Goal: Communication & Community: Answer question/provide support

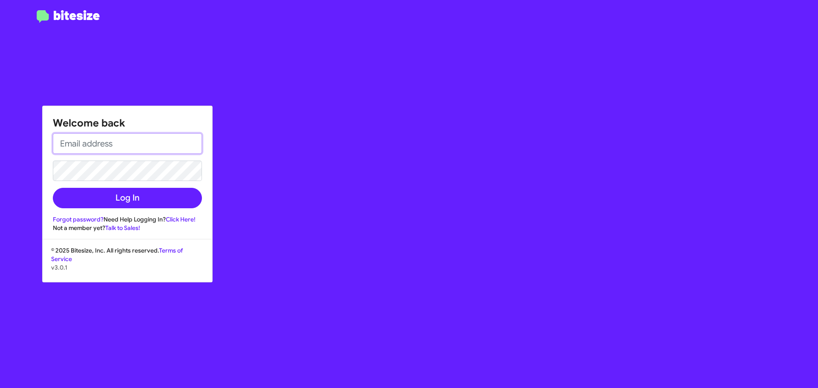
click at [164, 140] on input "email" at bounding box center [127, 143] width 149 height 20
type input "[EMAIL_ADDRESS][DOMAIN_NAME]"
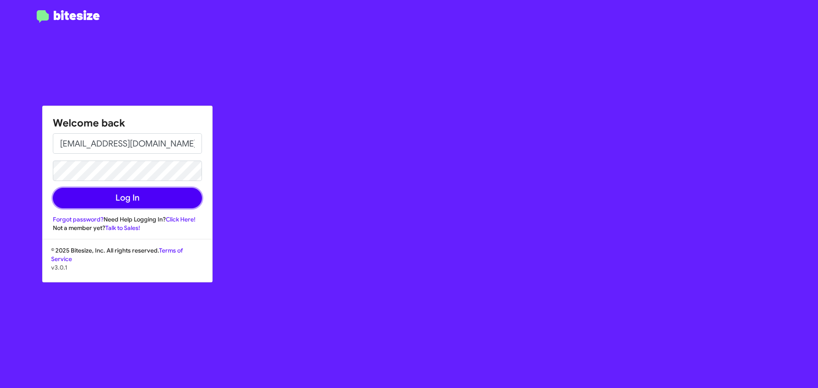
click at [117, 199] on button "Log In" at bounding box center [127, 198] width 149 height 20
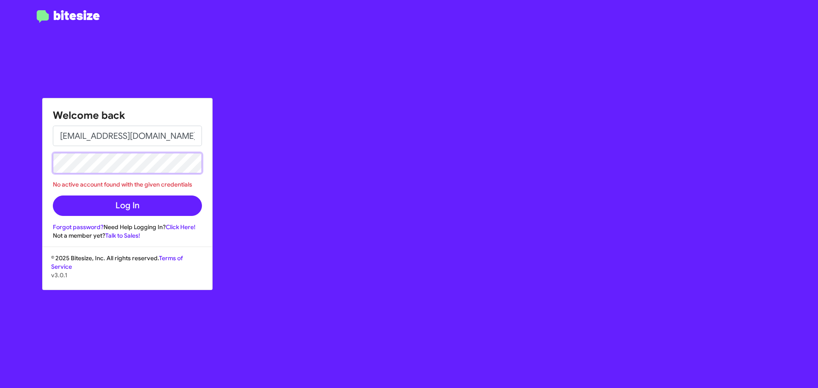
click at [52, 165] on div "Welcome back [EMAIL_ADDRESS][DOMAIN_NAME] No active account found with the give…" at bounding box center [128, 168] width 170 height 141
click at [53, 195] on button "Log In" at bounding box center [127, 205] width 149 height 20
click at [198, 132] on input "[EMAIL_ADDRESS][DOMAIN_NAME]" at bounding box center [127, 136] width 149 height 20
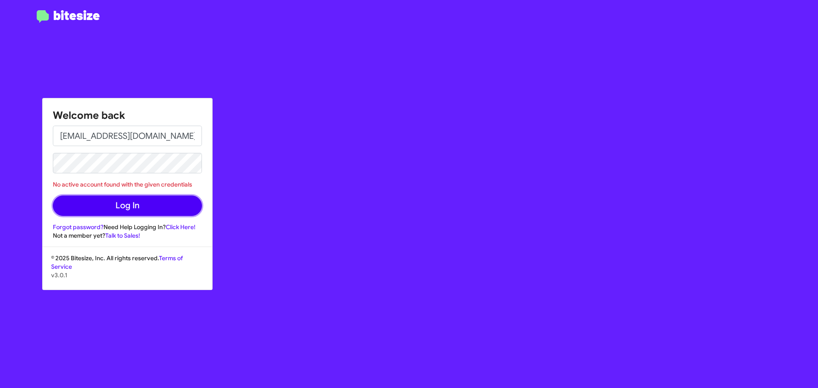
click at [94, 205] on button "Log In" at bounding box center [127, 205] width 149 height 20
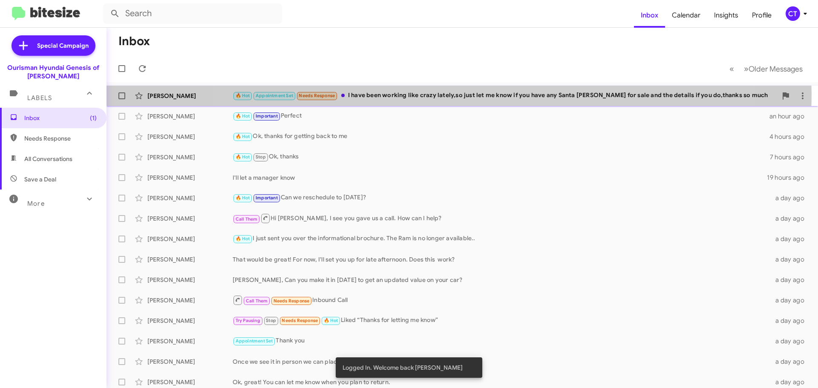
click at [458, 94] on div "🔥 Hot Appointment Set Needs Response I have been working like crazy lately,so j…" at bounding box center [505, 96] width 544 height 10
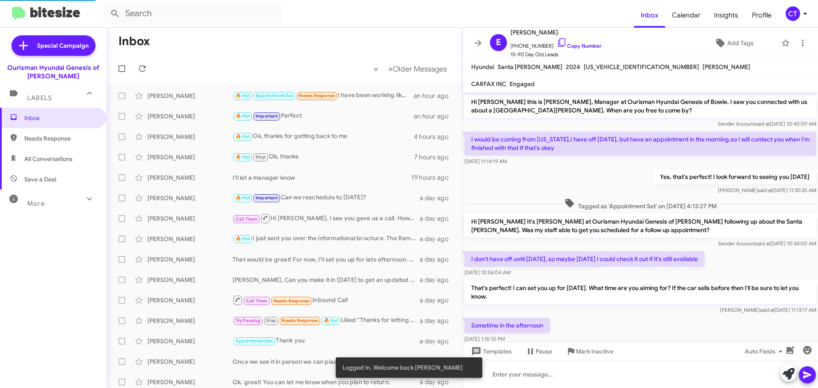
scroll to position [201, 0]
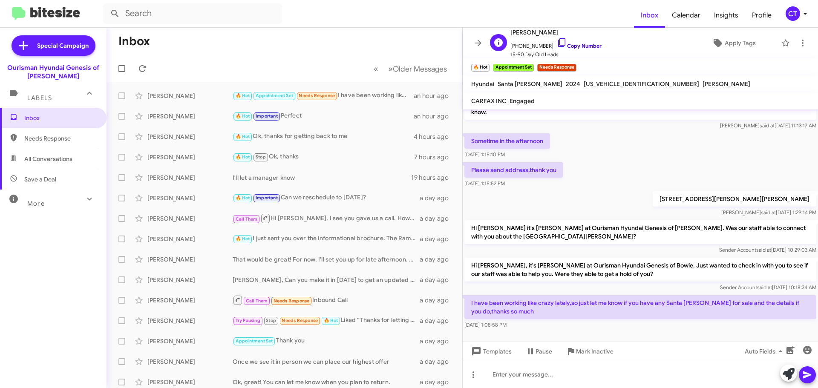
click at [557, 41] on icon at bounding box center [562, 42] width 10 height 10
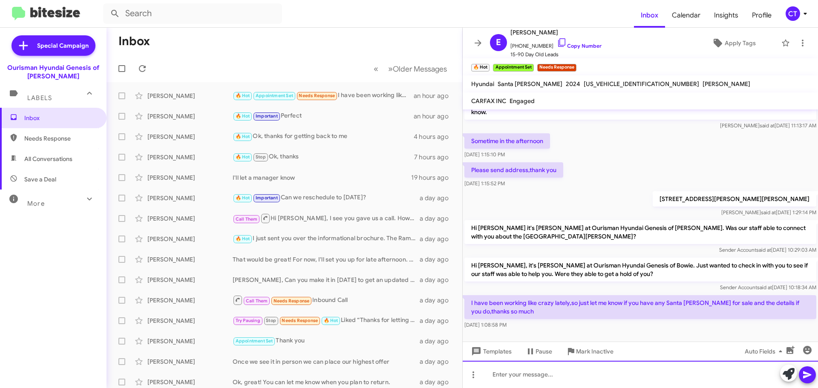
click at [542, 376] on div at bounding box center [640, 374] width 355 height 27
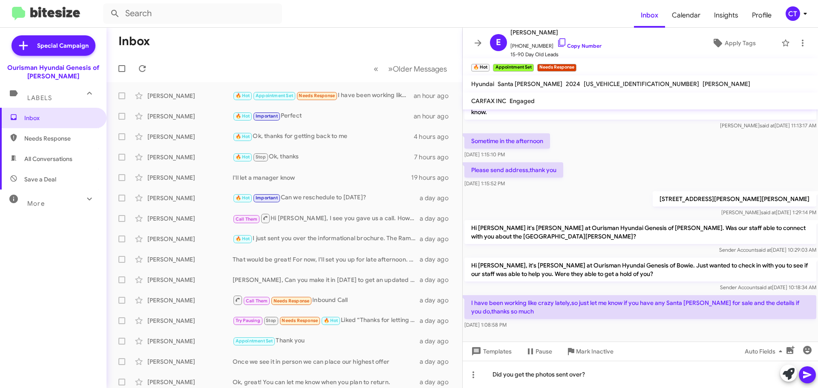
click at [808, 377] on icon at bounding box center [807, 375] width 10 height 10
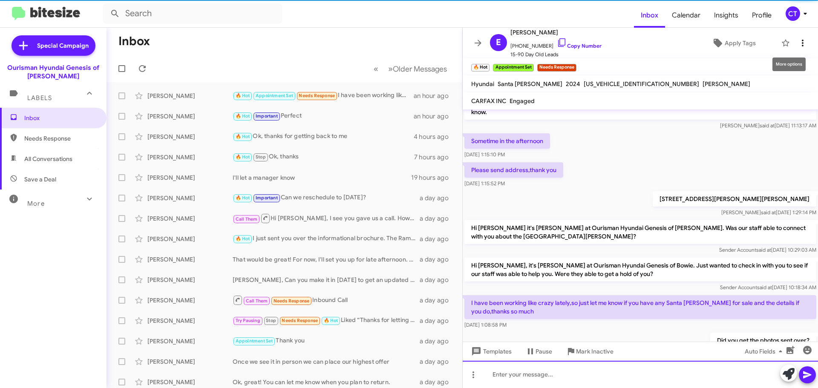
scroll to position [0, 0]
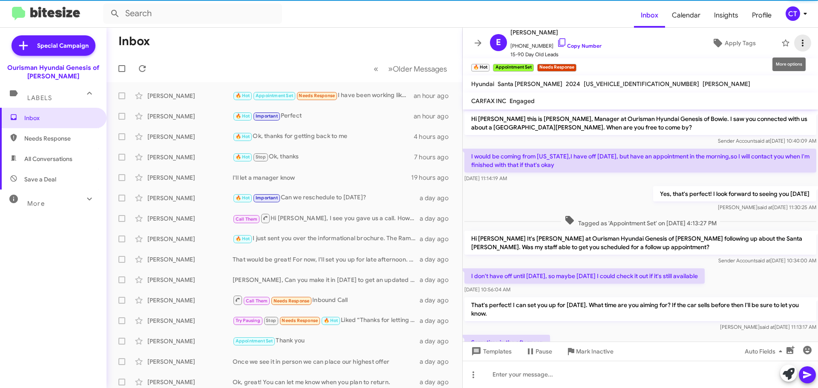
click at [802, 41] on icon at bounding box center [803, 43] width 2 height 7
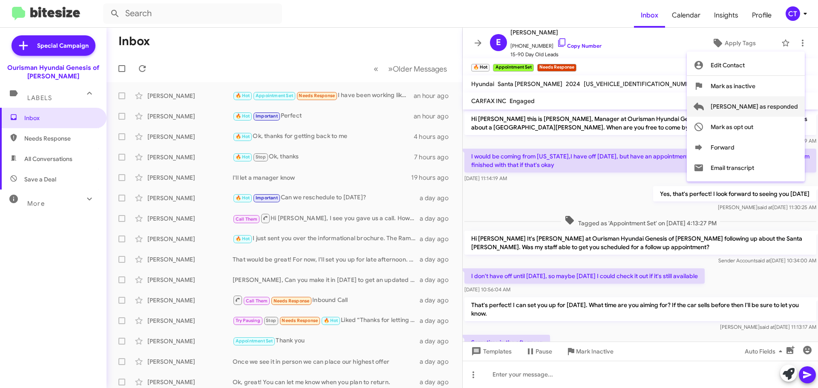
click at [766, 112] on span "Mark as responded" at bounding box center [753, 106] width 87 height 20
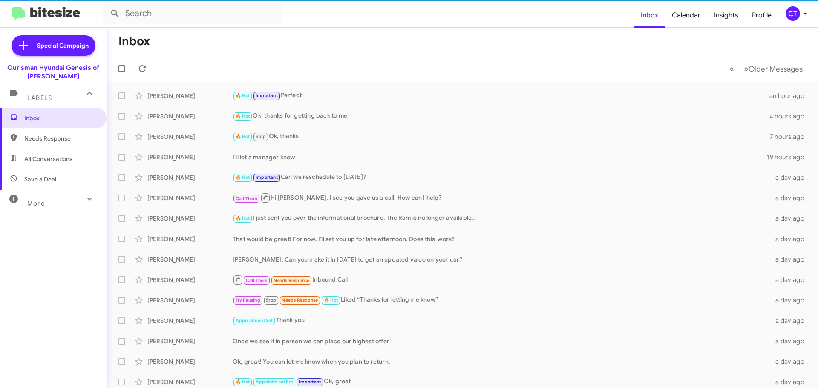
click at [802, 14] on icon at bounding box center [805, 14] width 10 height 10
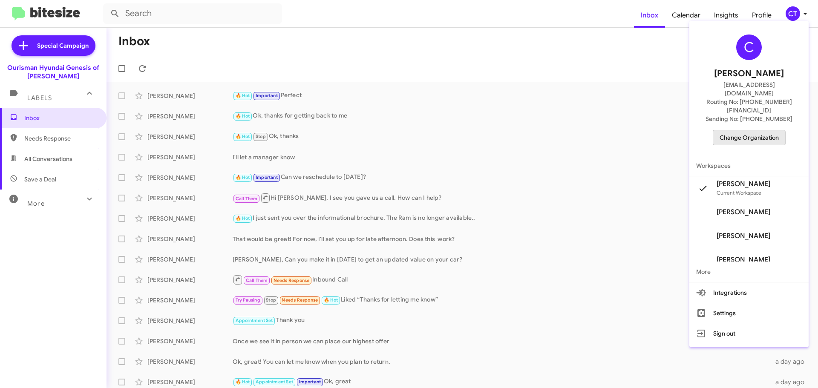
click at [738, 130] on span "Change Organization" at bounding box center [748, 137] width 59 height 14
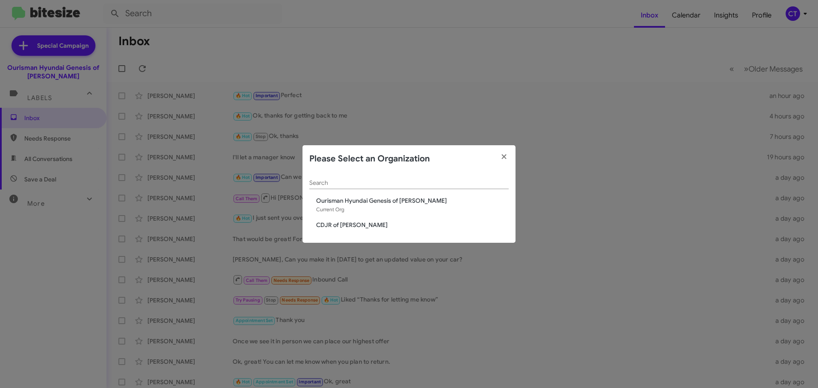
click at [336, 226] on span "CDJR of [PERSON_NAME]" at bounding box center [412, 225] width 193 height 9
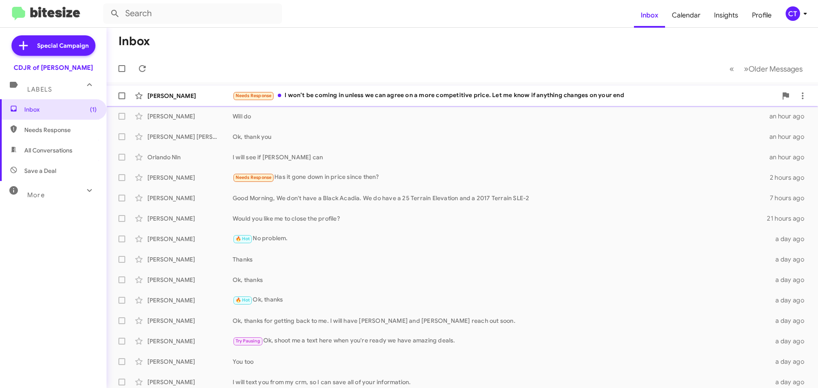
click at [366, 106] on span "Kendall Green Needs Response I won’t be coming in unless we can agree on a more…" at bounding box center [461, 96] width 711 height 20
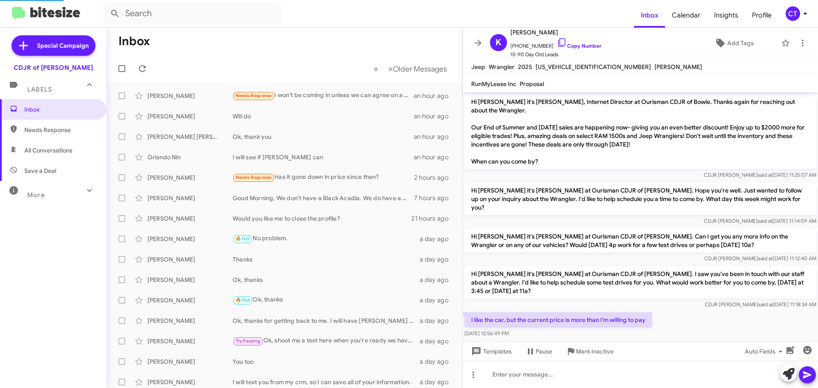
scroll to position [62, 0]
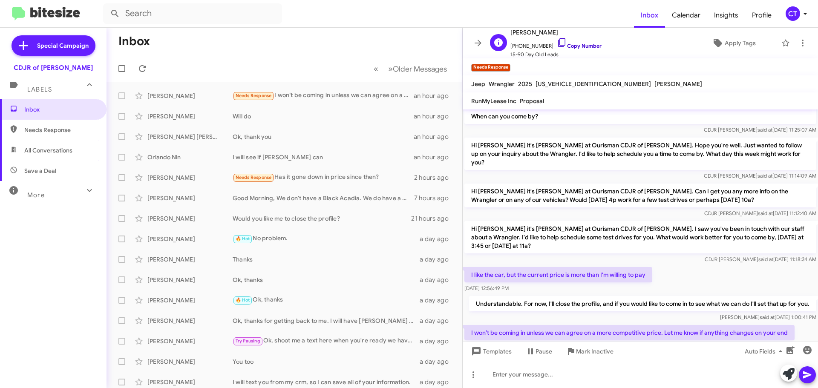
click at [557, 42] on icon at bounding box center [562, 42] width 10 height 10
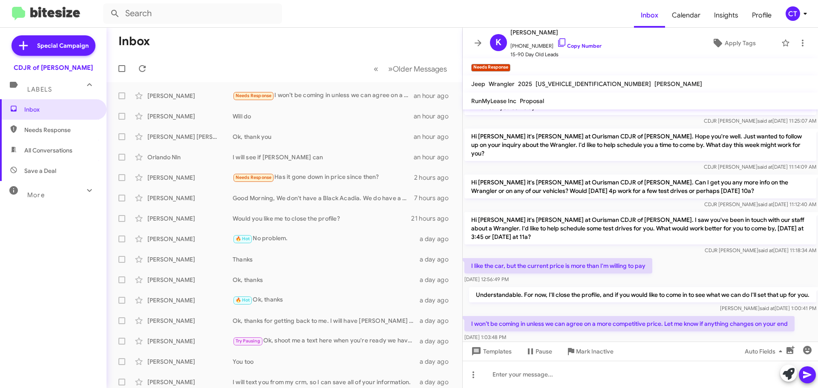
scroll to position [79, 0]
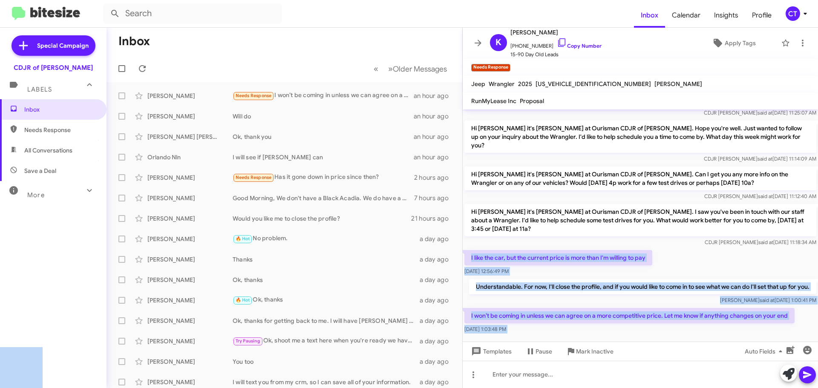
drag, startPoint x: 468, startPoint y: 238, endPoint x: 471, endPoint y: 234, distance: 5.1
copy body "Understandable. For now, I'll close the profile, and if you would like to come …"
click at [572, 279] on p "Understandable. For now, I'll close the profile, and if you would like to come …" at bounding box center [642, 286] width 347 height 15
click at [563, 335] on div at bounding box center [640, 342] width 355 height 15
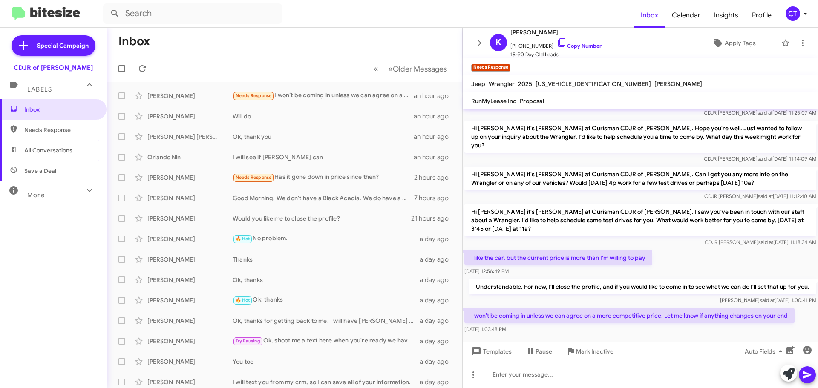
click at [572, 327] on mat-tooltip-component "Mark Inactive" at bounding box center [588, 331] width 45 height 26
drag, startPoint x: 522, startPoint y: 321, endPoint x: 477, endPoint y: 302, distance: 48.9
click at [477, 302] on body "Inbox Calendar Insights Profile CT Special Campaign CDJR of Bowie Labels Inbox …" at bounding box center [409, 194] width 818 height 388
click at [570, 325] on div "[DATE] 1:03:48 PM" at bounding box center [629, 329] width 330 height 9
drag, startPoint x: 468, startPoint y: 304, endPoint x: 526, endPoint y: 325, distance: 62.0
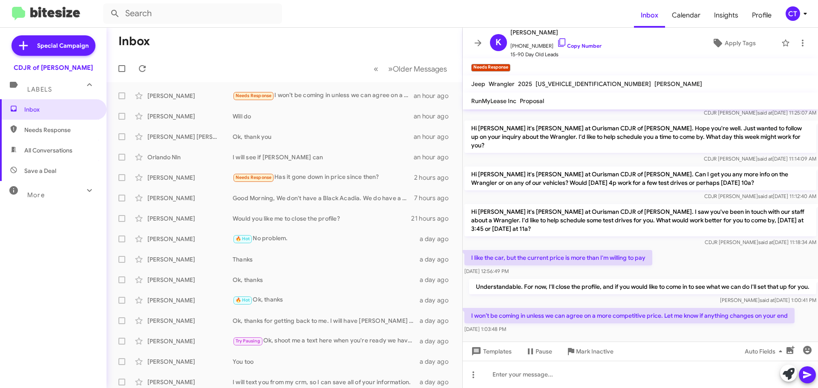
click at [526, 325] on div "I won’t be coming in unless we can agree on a more competitive price. Let me kn…" at bounding box center [640, 320] width 355 height 29
copy div "I won’t be coming in unless we can agree on a more competitive price. Let me kn…"
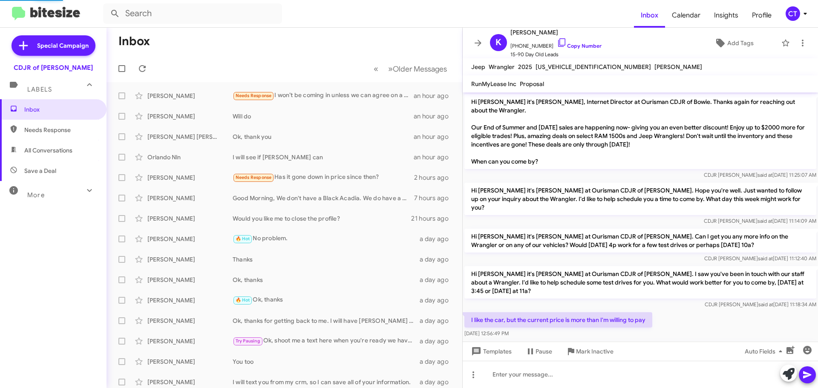
scroll to position [62, 0]
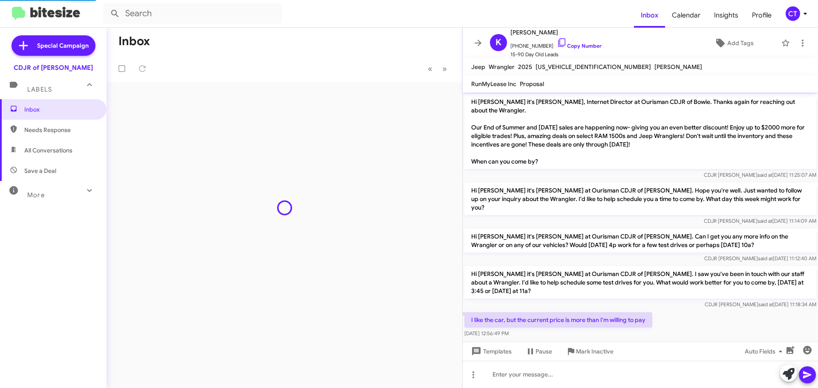
scroll to position [62, 0]
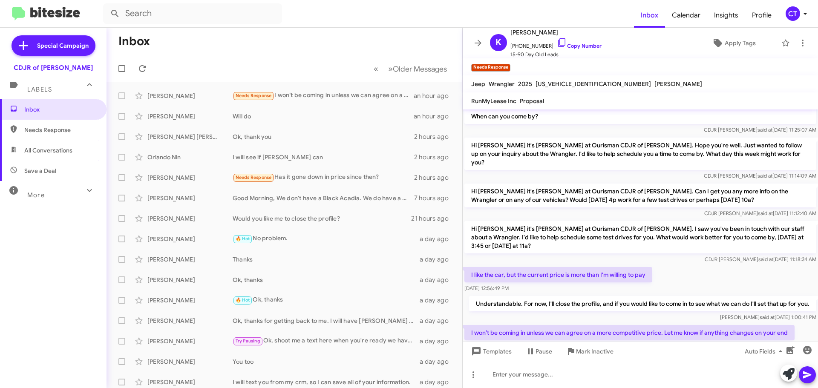
drag, startPoint x: 804, startPoint y: 14, endPoint x: 799, endPoint y: 17, distance: 6.3
click at [804, 14] on icon at bounding box center [805, 14] width 10 height 10
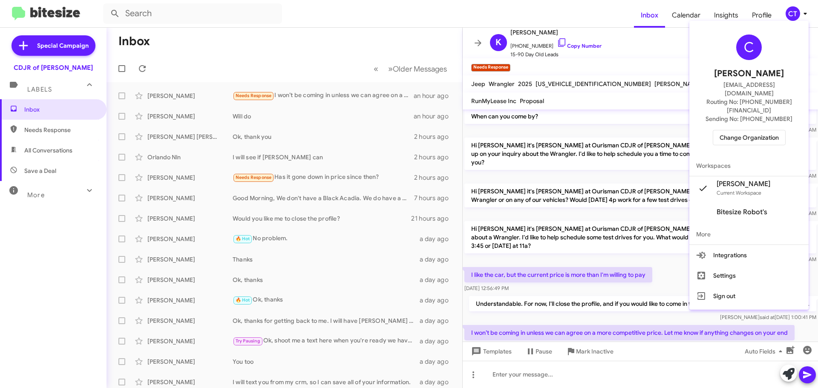
click at [738, 130] on span "Change Organization" at bounding box center [748, 137] width 59 height 14
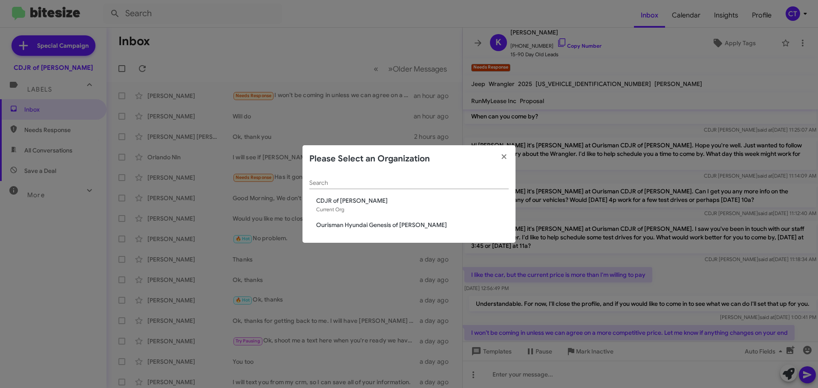
click at [379, 227] on span "Ourisman Hyundai Genesis of [PERSON_NAME]" at bounding box center [412, 225] width 193 height 9
